Goal: Transaction & Acquisition: Purchase product/service

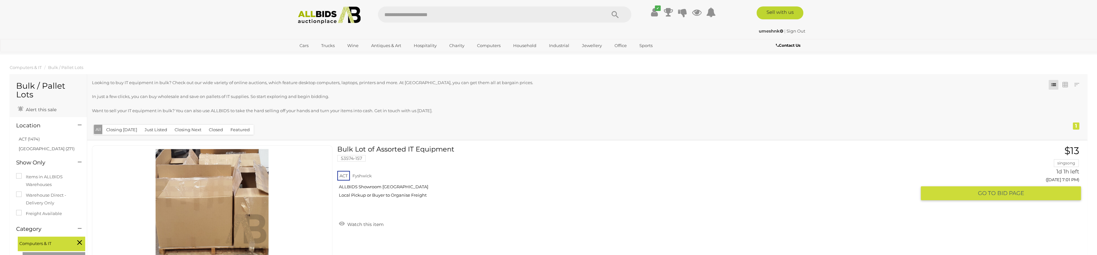
click at [230, 177] on link at bounding box center [212, 203] width 240 height 114
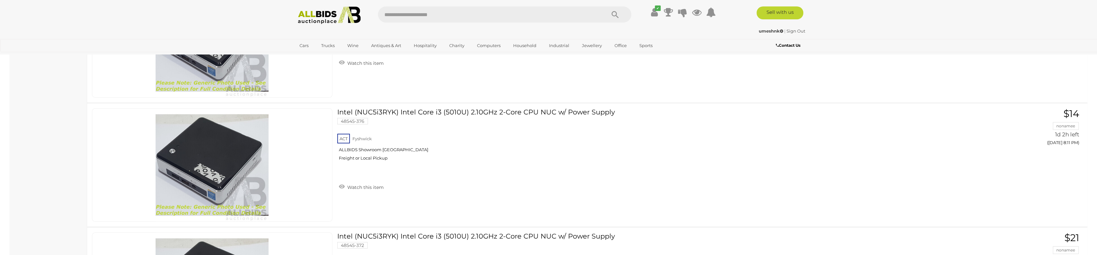
scroll to position [2808, 0]
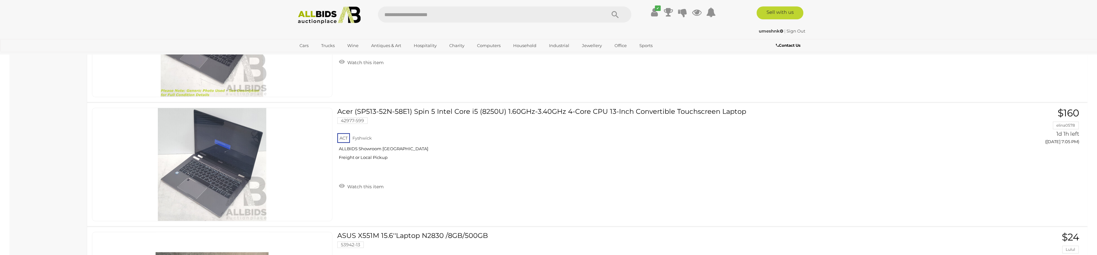
scroll to position [613, 0]
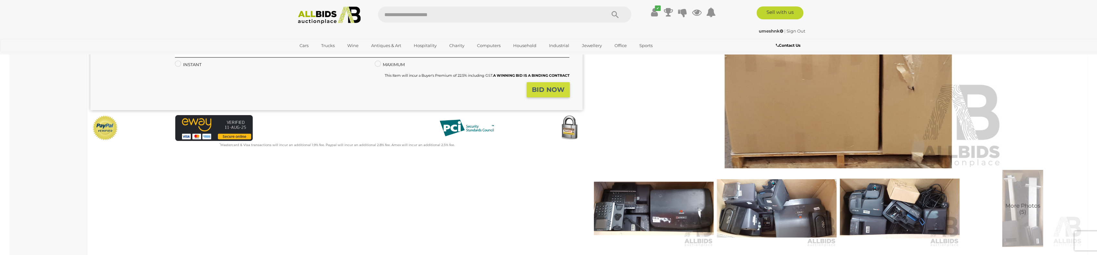
scroll to position [161, 0]
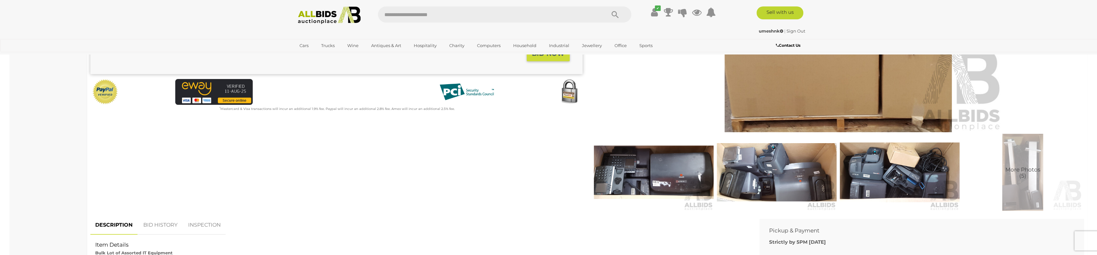
click at [1035, 169] on span "More Photos (5)" at bounding box center [1022, 173] width 35 height 12
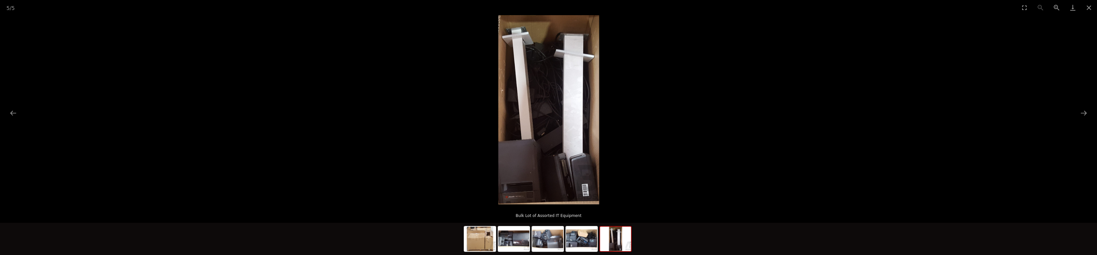
scroll to position [194, 0]
click at [615, 234] on img at bounding box center [615, 239] width 31 height 25
